Goal: Task Accomplishment & Management: Complete application form

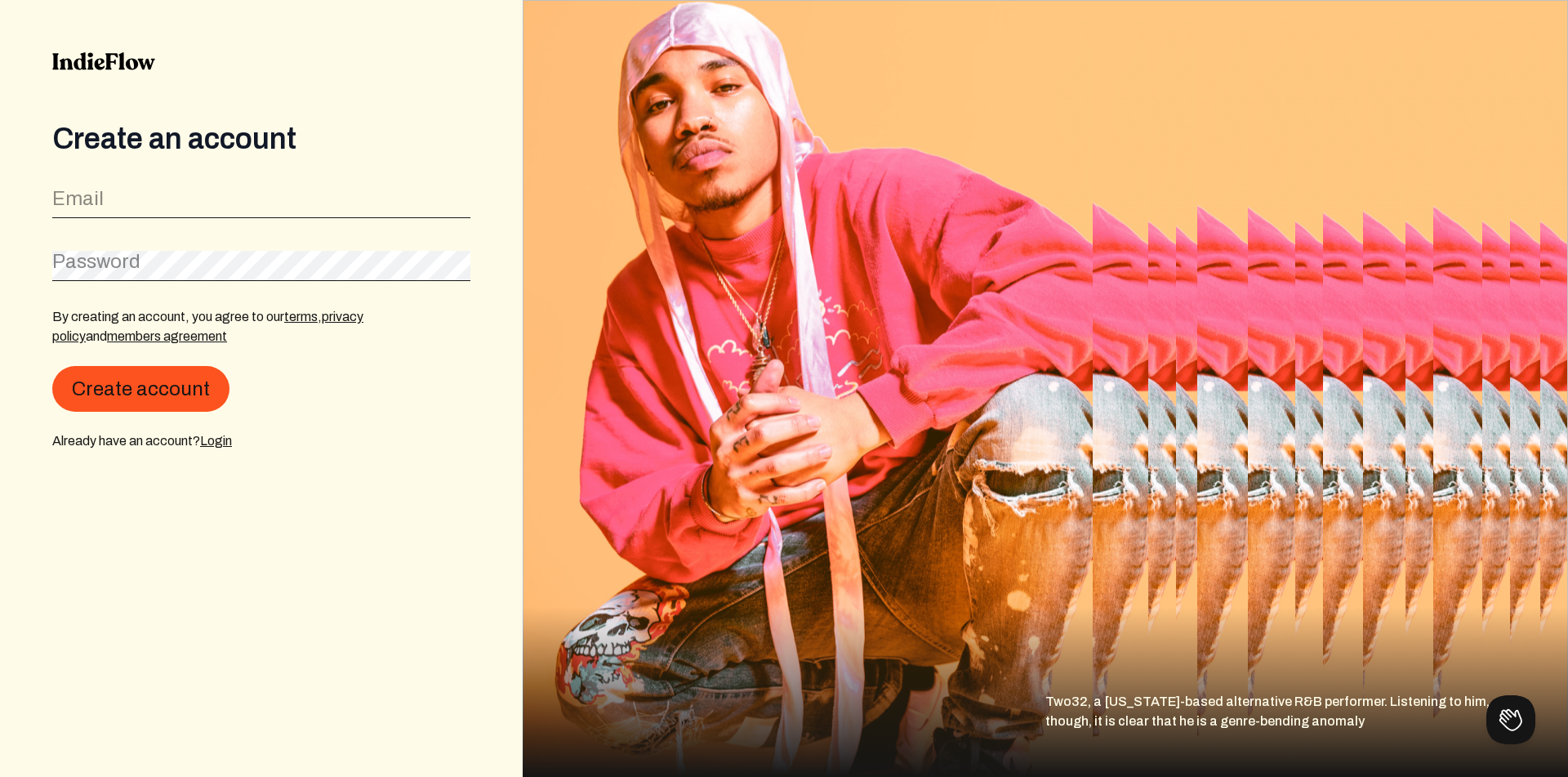
click at [288, 226] on form "Email Password By creating an account, you agree to our terms , privacy policy …" at bounding box center [260, 316] width 418 height 270
click at [279, 203] on input "email" at bounding box center [260, 204] width 418 height 31
click at [119, 410] on button "Create account" at bounding box center [140, 389] width 177 height 46
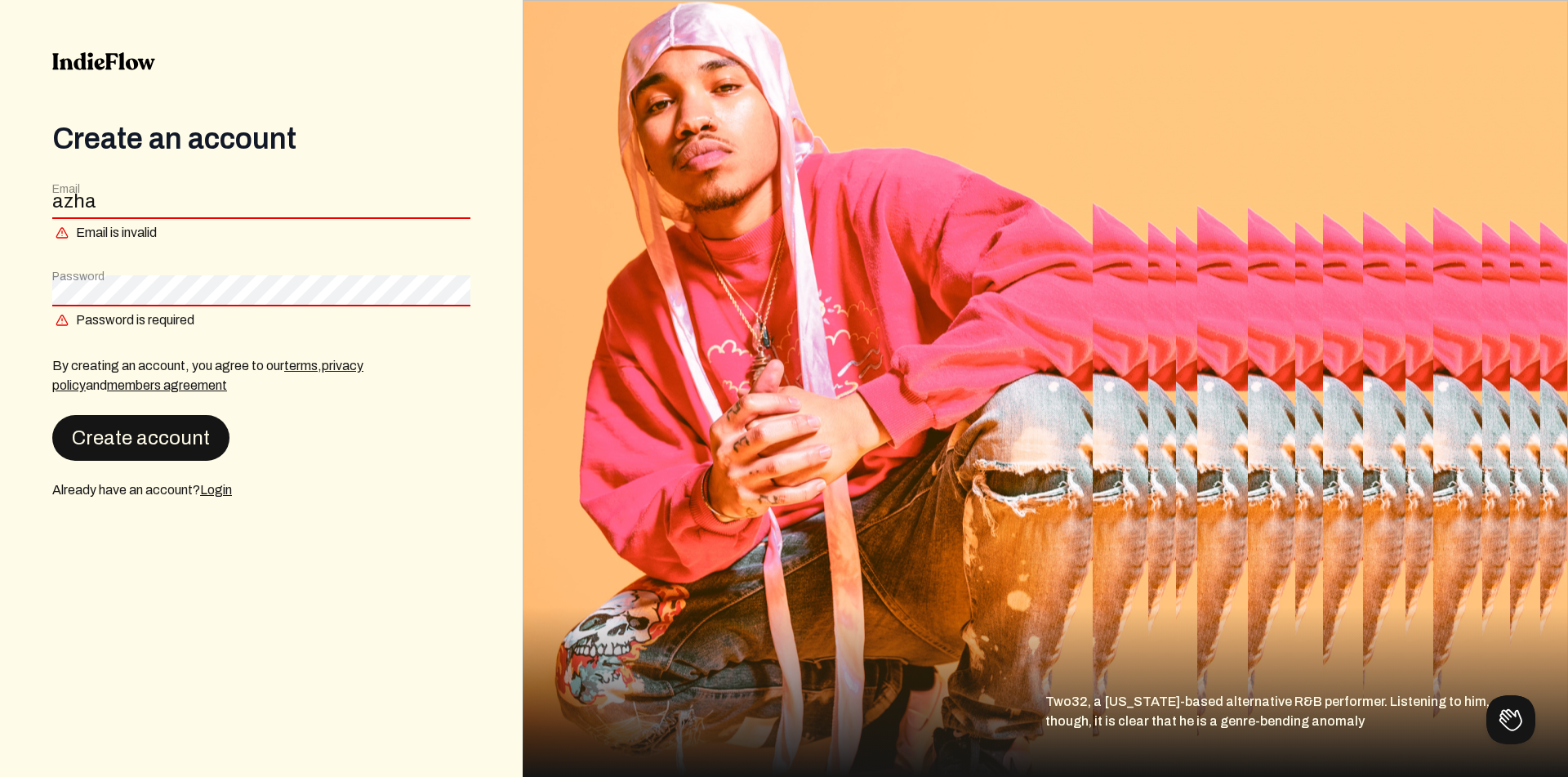
click at [126, 442] on button "Create account" at bounding box center [140, 438] width 177 height 46
click at [207, 201] on input "azha" at bounding box center [260, 204] width 418 height 31
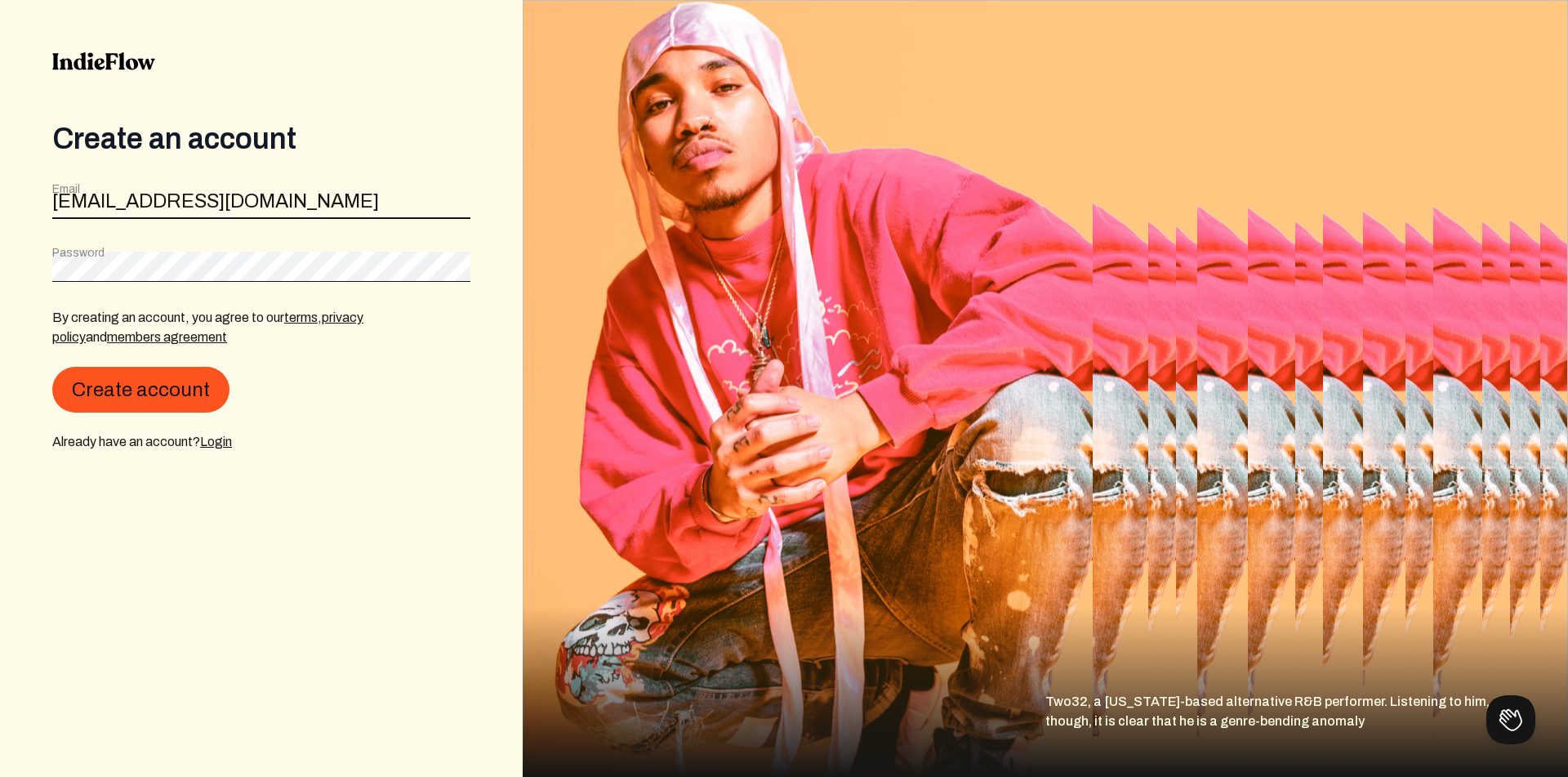
type input "[EMAIL_ADDRESS][DOMAIN_NAME]"
click at [52, 367] on button "Create account" at bounding box center [140, 390] width 177 height 46
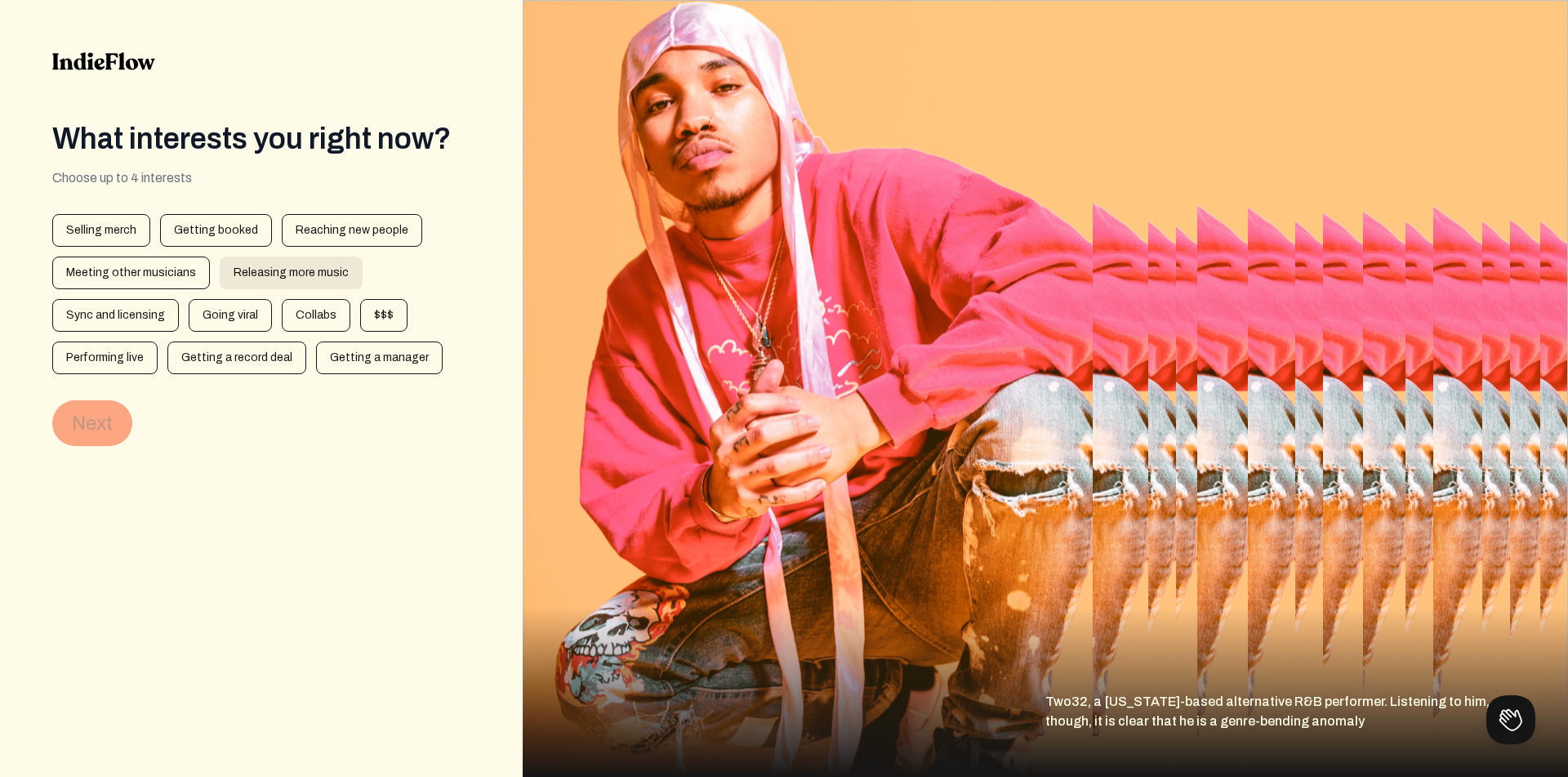
click at [268, 284] on div "Releasing more music" at bounding box center [291, 273] width 143 height 33
click at [307, 245] on div "Reaching new people" at bounding box center [352, 231] width 140 height 33
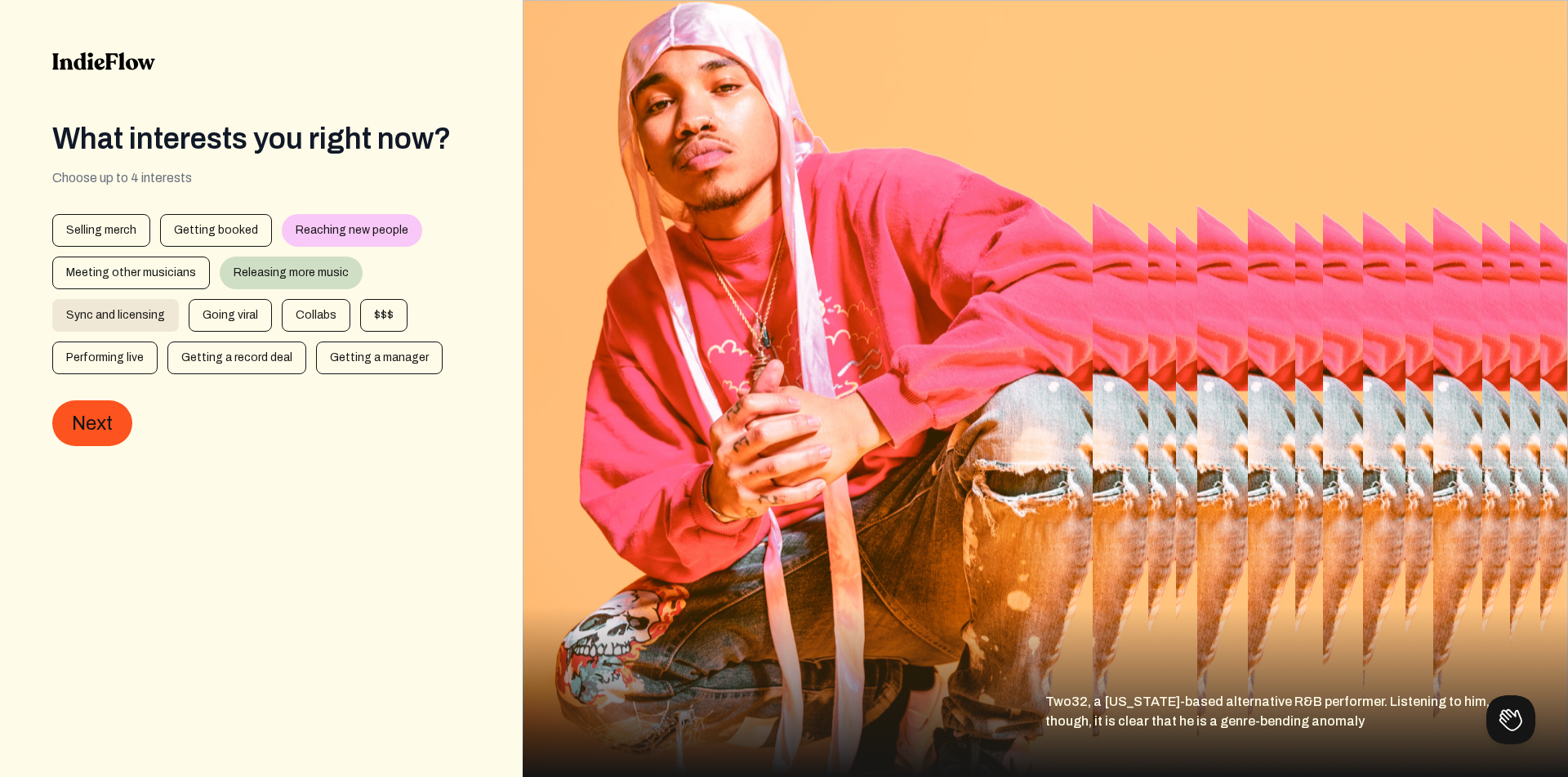
click at [111, 318] on div "Sync and licensing" at bounding box center [115, 315] width 127 height 33
click at [384, 324] on div "$$$" at bounding box center [383, 315] width 47 height 33
click at [309, 314] on div "Collabs" at bounding box center [315, 315] width 68 height 33
click at [235, 310] on div "Going viral" at bounding box center [230, 315] width 84 height 33
click at [208, 322] on div "Going viral" at bounding box center [230, 315] width 84 height 33
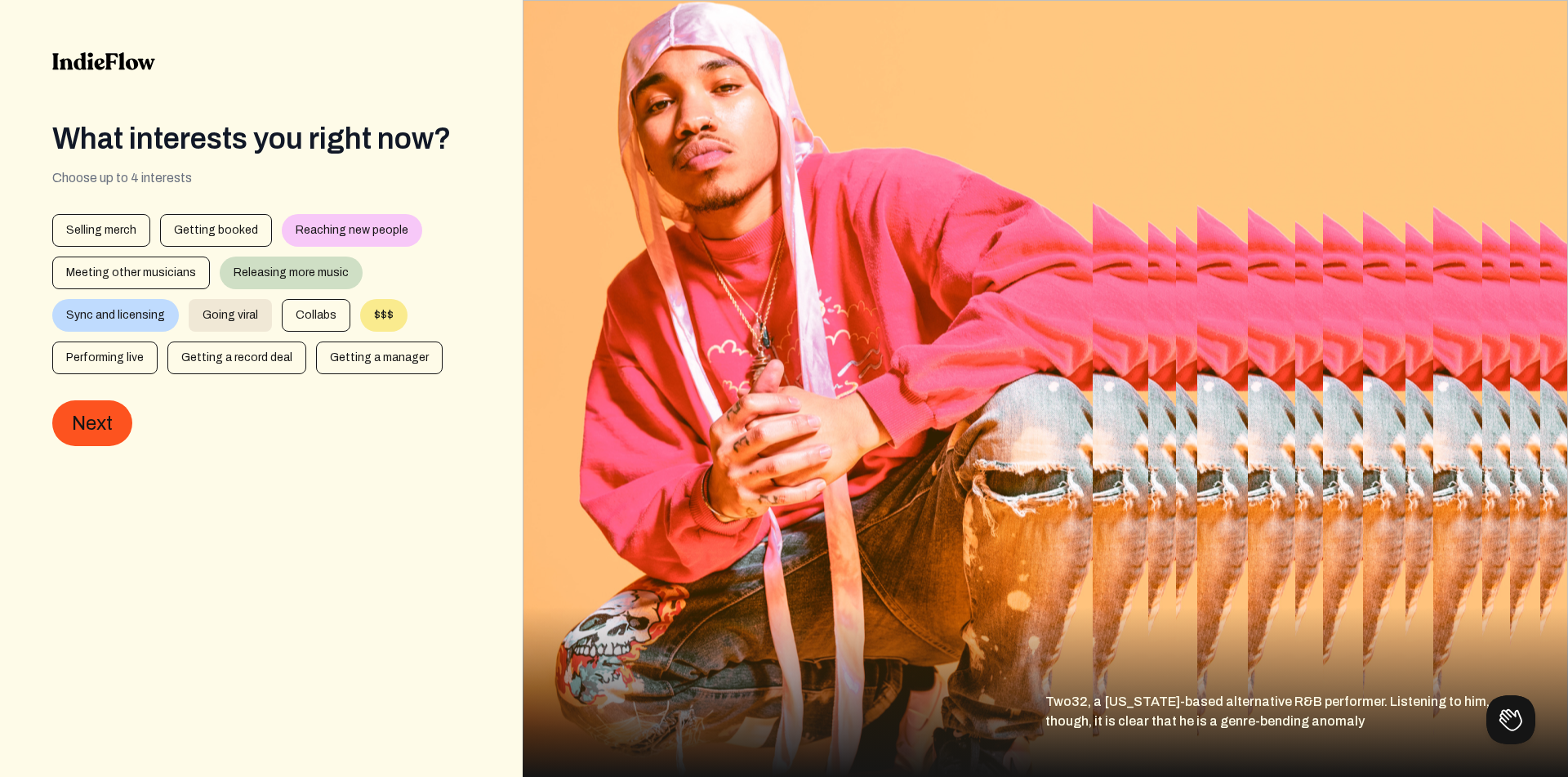
click at [248, 310] on div "Going viral" at bounding box center [230, 315] width 84 height 33
click at [242, 313] on div "Going viral" at bounding box center [230, 315] width 84 height 33
click at [363, 324] on div "$$$" at bounding box center [383, 315] width 47 height 33
click at [245, 316] on div "Going viral" at bounding box center [230, 315] width 84 height 33
click at [323, 233] on div "Reaching new people" at bounding box center [352, 231] width 140 height 33
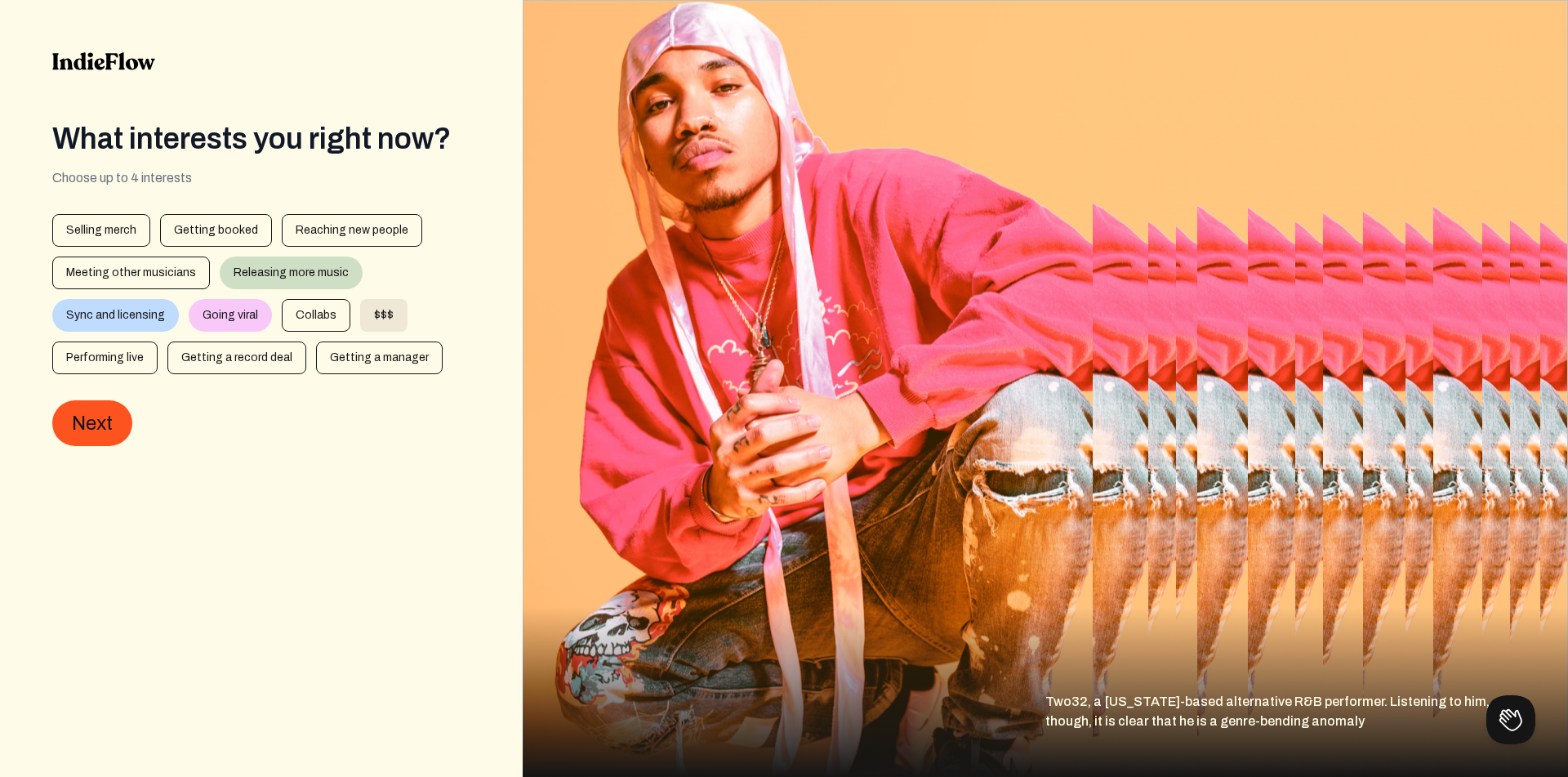
click at [374, 320] on div "$$$" at bounding box center [383, 315] width 47 height 33
click at [262, 359] on div "Getting a record deal" at bounding box center [236, 357] width 139 height 33
click at [108, 430] on button "Next" at bounding box center [91, 424] width 80 height 46
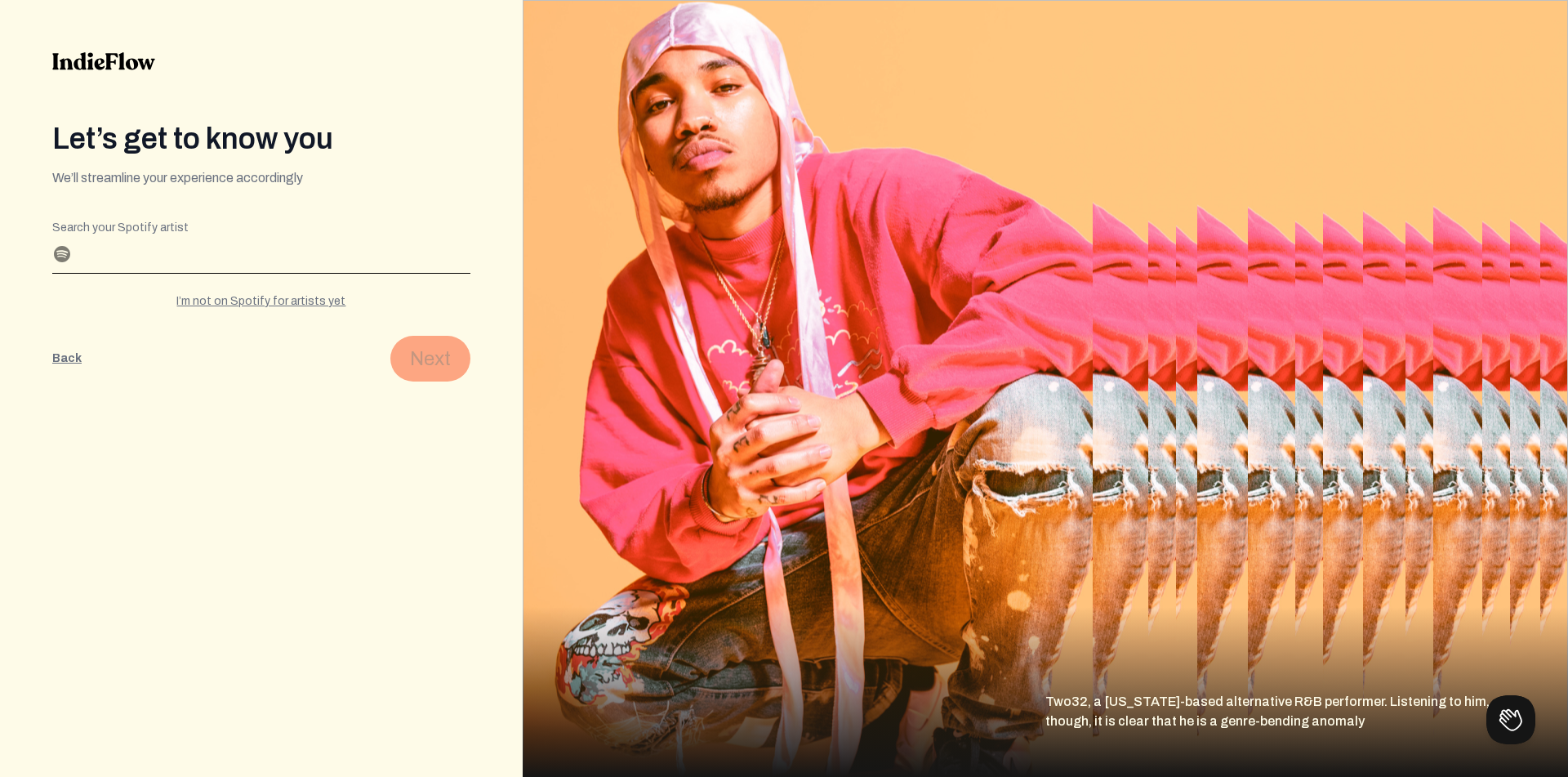
click at [193, 260] on input "Search your Spotify artist" at bounding box center [260, 259] width 418 height 26
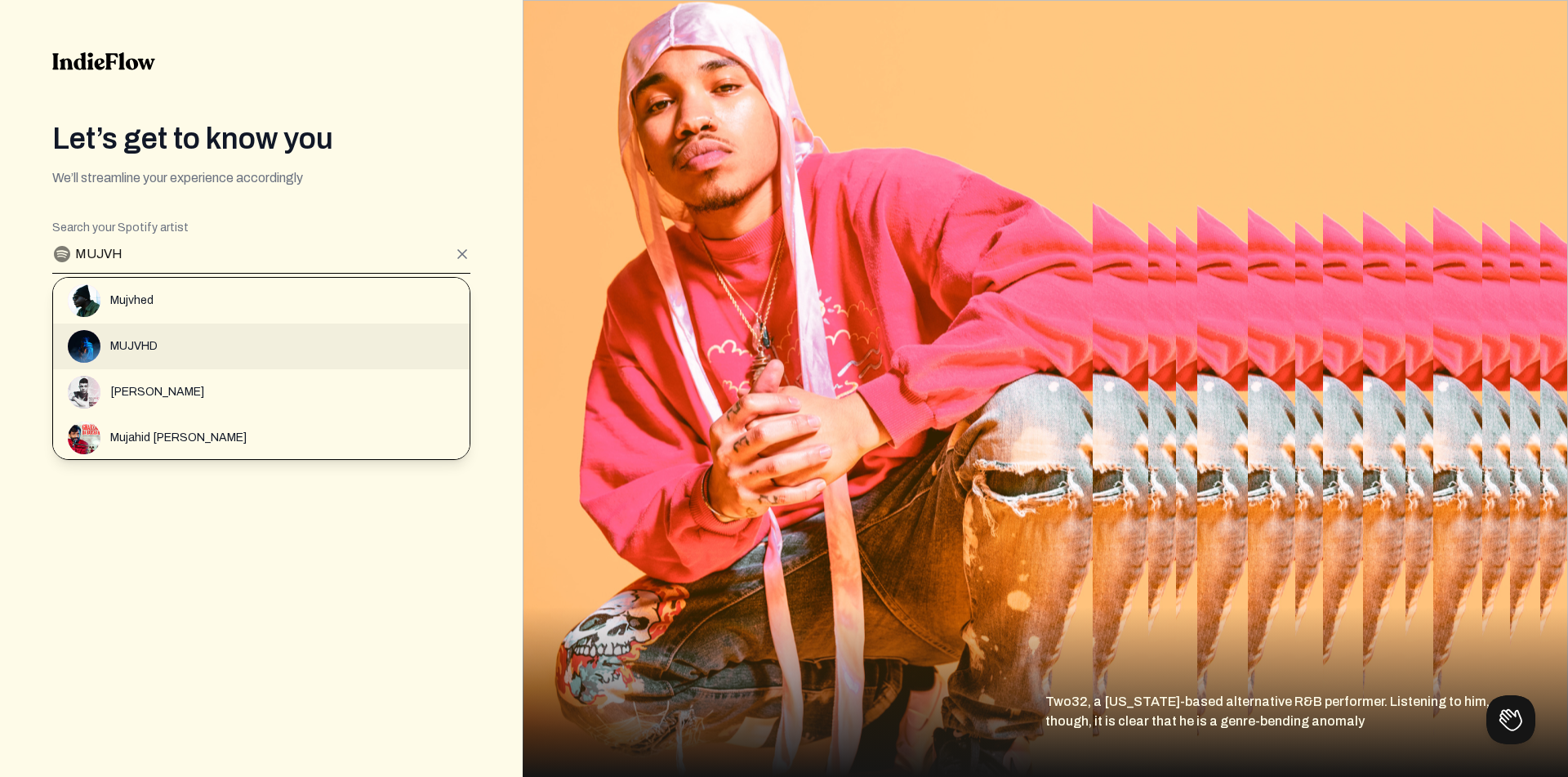
type input "MUJVH"
click at [240, 317] on div "MUJVHD" at bounding box center [269, 301] width 402 height 33
